Goal: Task Accomplishment & Management: Manage account settings

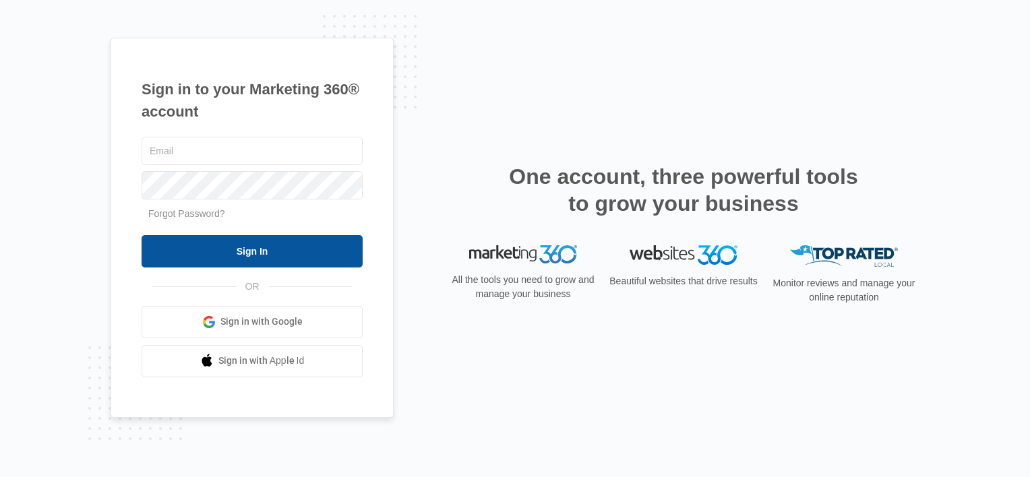
type input "[EMAIL_ADDRESS][DOMAIN_NAME]"
click at [222, 239] on input "Sign In" at bounding box center [252, 251] width 221 height 32
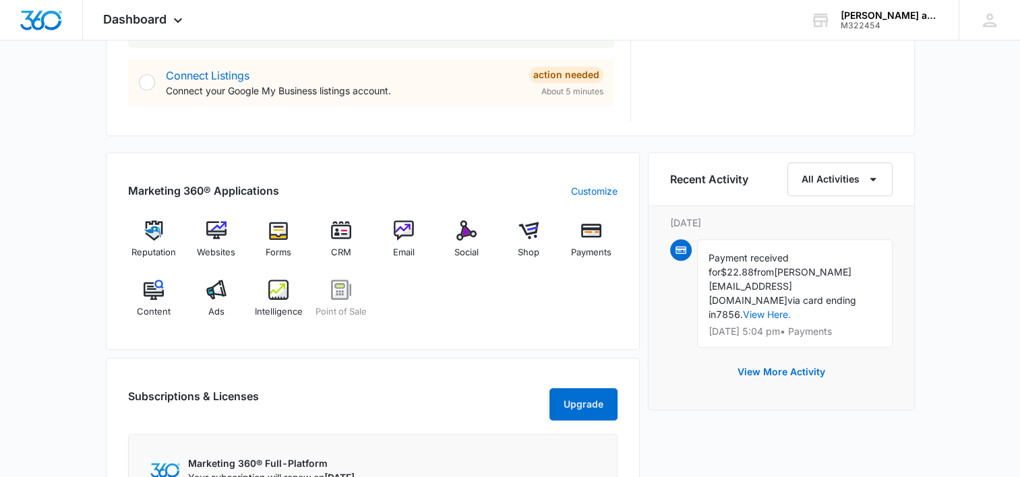
scroll to position [752, 0]
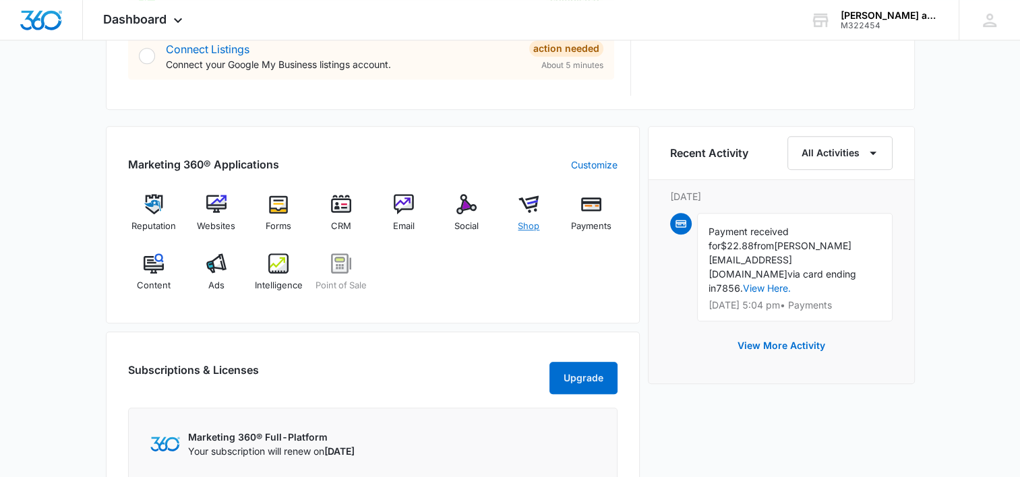
click at [526, 208] on img at bounding box center [528, 204] width 20 height 20
